Goal: Information Seeking & Learning: Learn about a topic

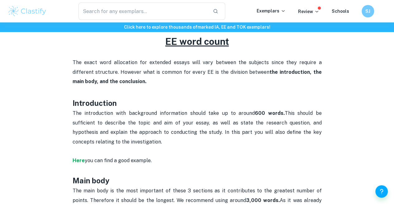
scroll to position [274, 0]
click at [82, 158] on strong "Here" at bounding box center [79, 161] width 12 height 6
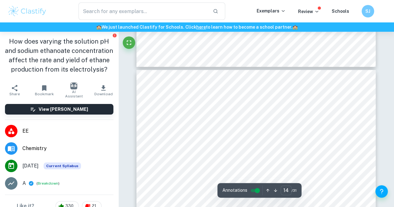
scroll to position [4442, 0]
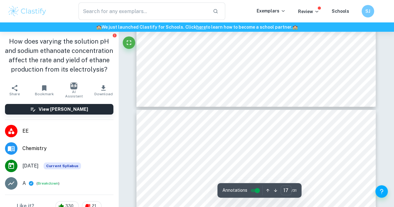
type input "18"
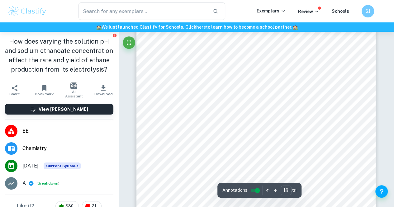
scroll to position [5969, 0]
